Goal: Task Accomplishment & Management: Manage account settings

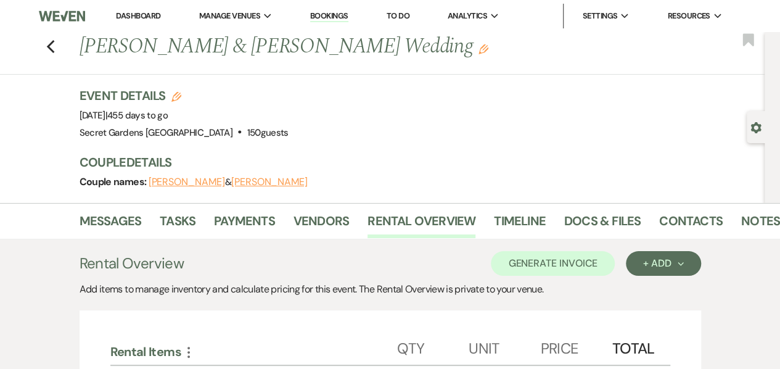
click at [54, 47] on use "button" at bounding box center [50, 47] width 8 height 14
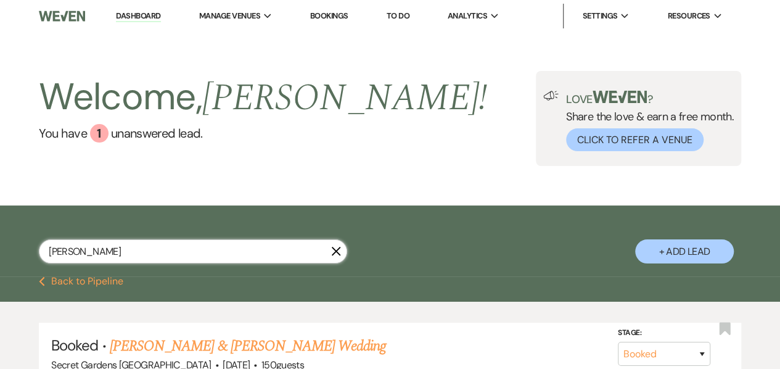
click at [202, 254] on input "[PERSON_NAME]" at bounding box center [193, 251] width 308 height 24
click at [203, 253] on input "[PERSON_NAME]" at bounding box center [193, 251] width 308 height 24
type input "o"
type input "[PERSON_NAME]"
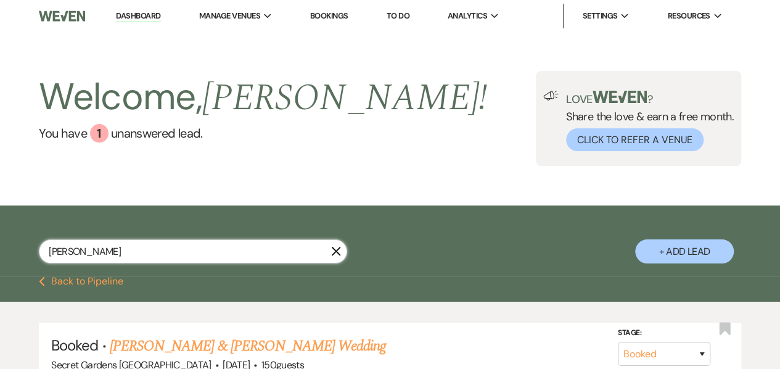
select select "8"
select select "11"
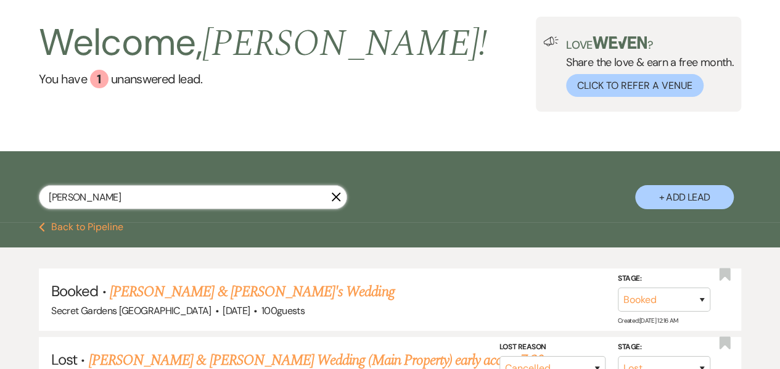
scroll to position [123, 0]
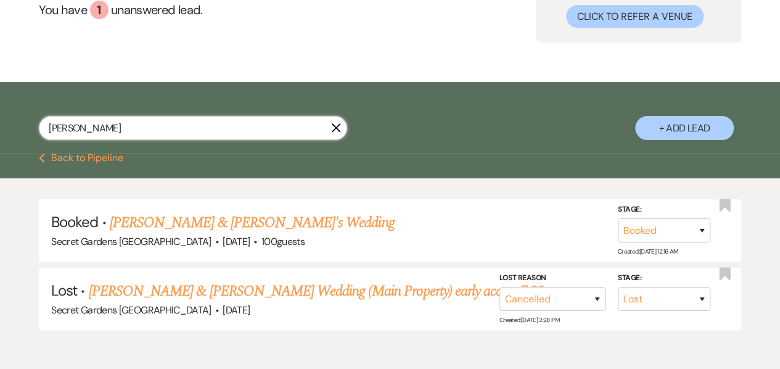
type input "[PERSON_NAME]"
click at [207, 220] on link "[PERSON_NAME] & [PERSON_NAME]'s Wedding" at bounding box center [252, 222] width 285 height 22
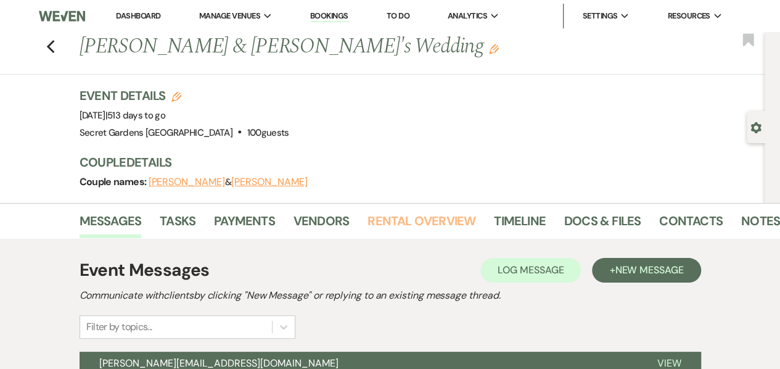
click at [426, 211] on link "Rental Overview" at bounding box center [421, 224] width 108 height 27
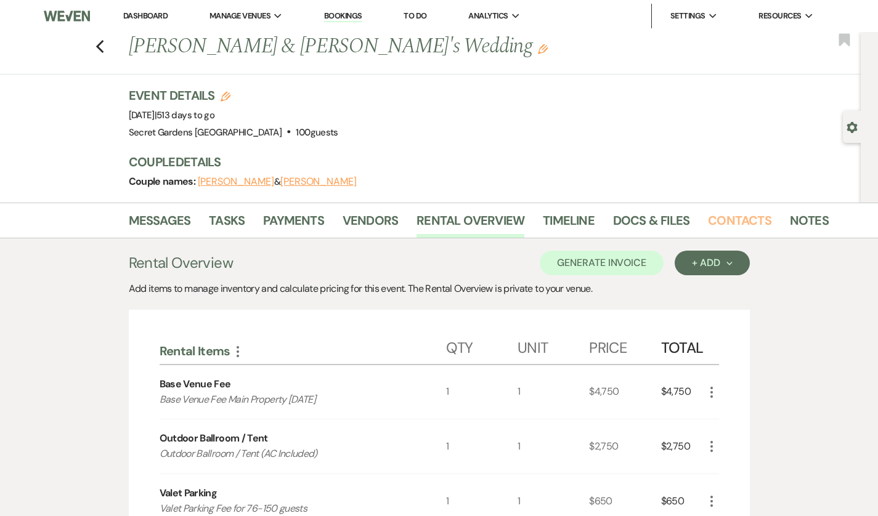
click at [708, 232] on link "Contacts" at bounding box center [739, 224] width 63 height 27
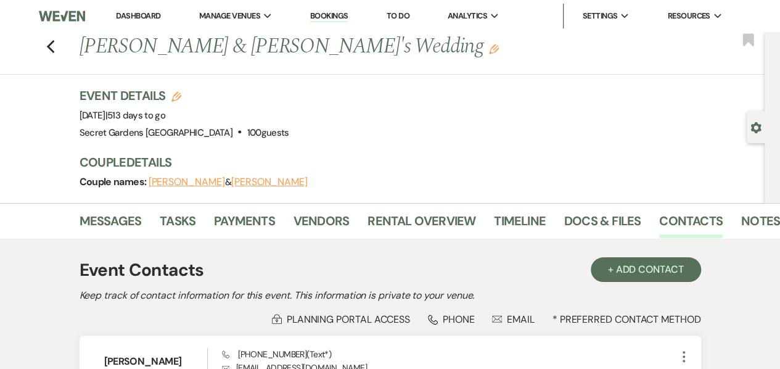
click at [54, 41] on use "button" at bounding box center [50, 47] width 8 height 14
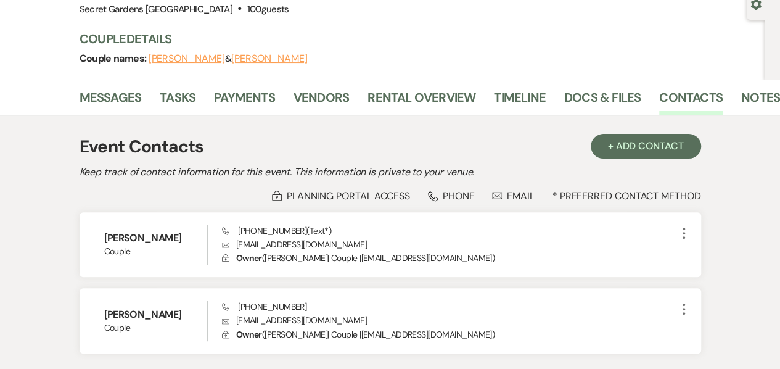
select select "8"
select select "11"
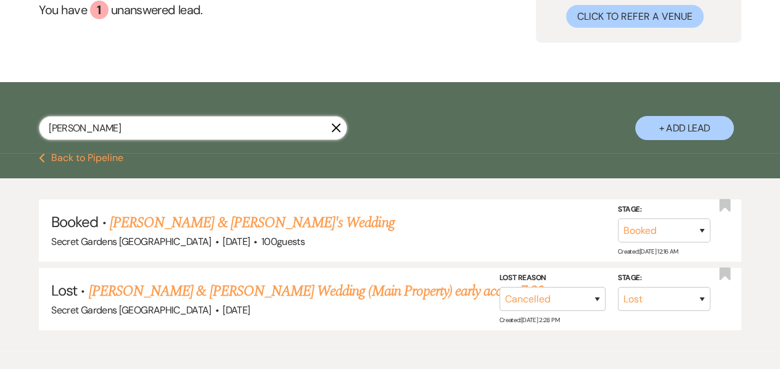
drag, startPoint x: 104, startPoint y: 129, endPoint x: 0, endPoint y: 118, distance: 104.1
click at [0, 119] on div "[PERSON_NAME] + Add Lead" at bounding box center [390, 119] width 780 height 62
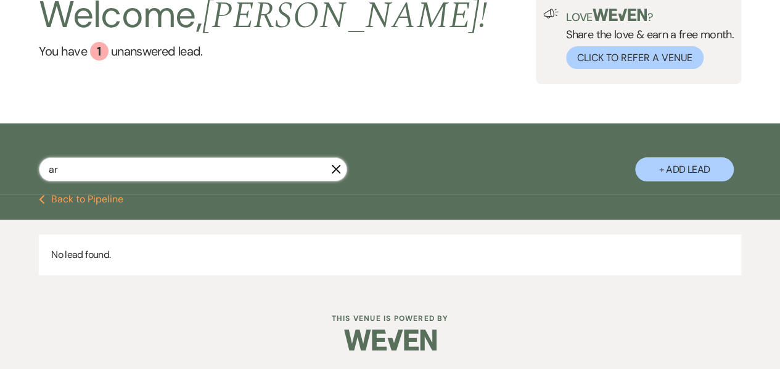
type input "a"
type input "ayr"
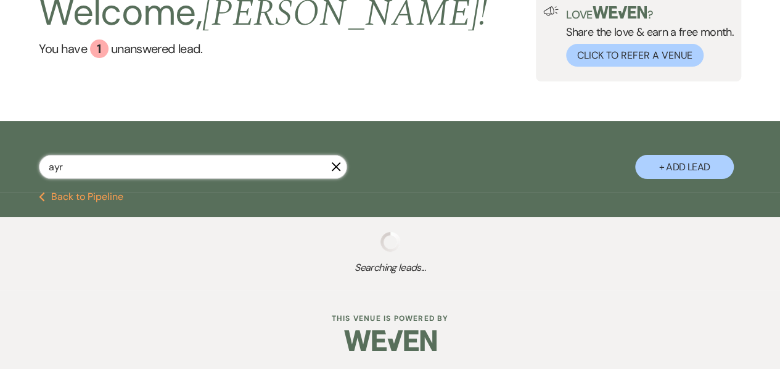
scroll to position [123, 0]
select select "6"
select select "5"
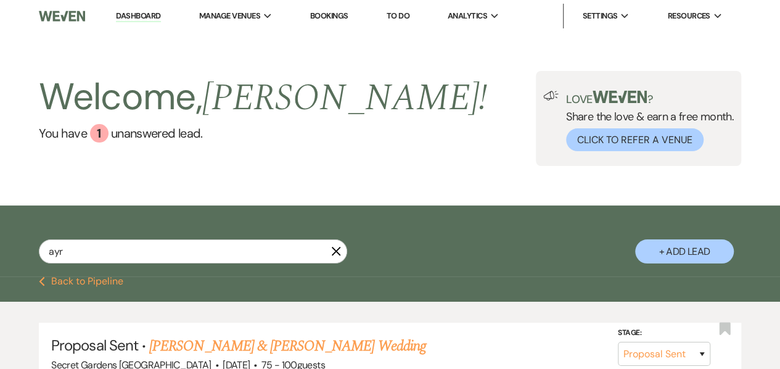
scroll to position [0, 0]
type input "a"
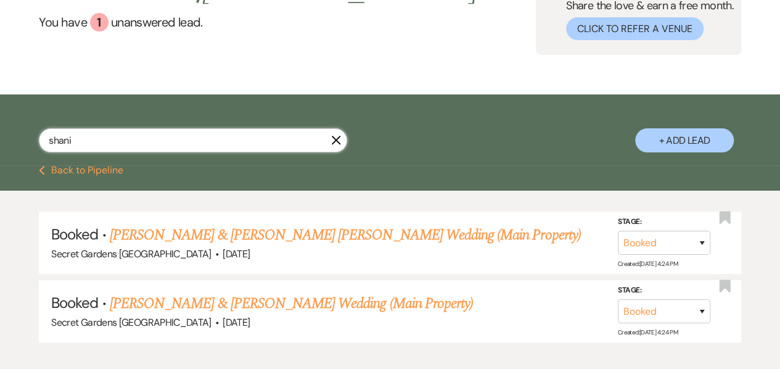
scroll to position [123, 0]
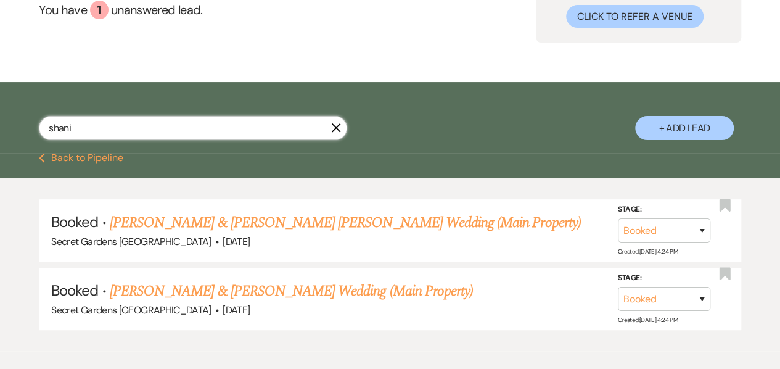
type input "shani"
